Goal: Ask a question

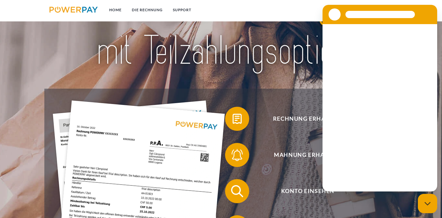
scroll to position [60, 0]
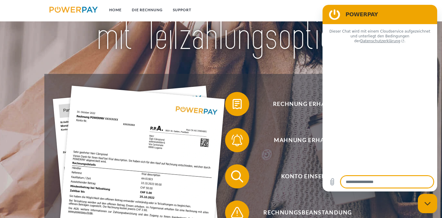
type textarea "*"
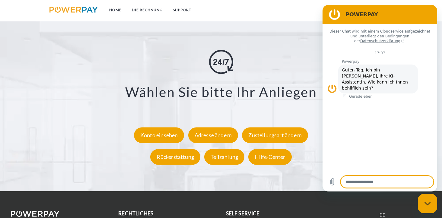
scroll to position [1085, 0]
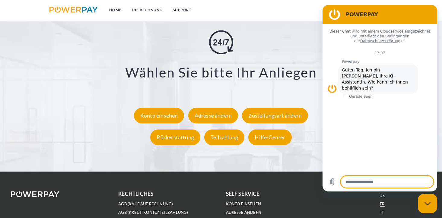
click at [382, 204] on link "FR" at bounding box center [381, 203] width 5 height 5
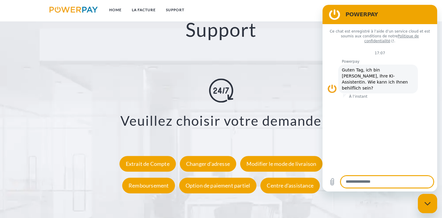
scroll to position [1025, 0]
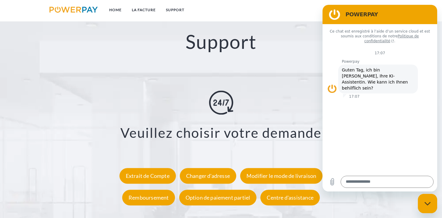
click at [48, 141] on h3 "Veuillez choisir votre demande" at bounding box center [221, 132] width 382 height 17
click at [146, 196] on div "Remboursement" at bounding box center [148, 198] width 53 height 16
